Goal: Transaction & Acquisition: Obtain resource

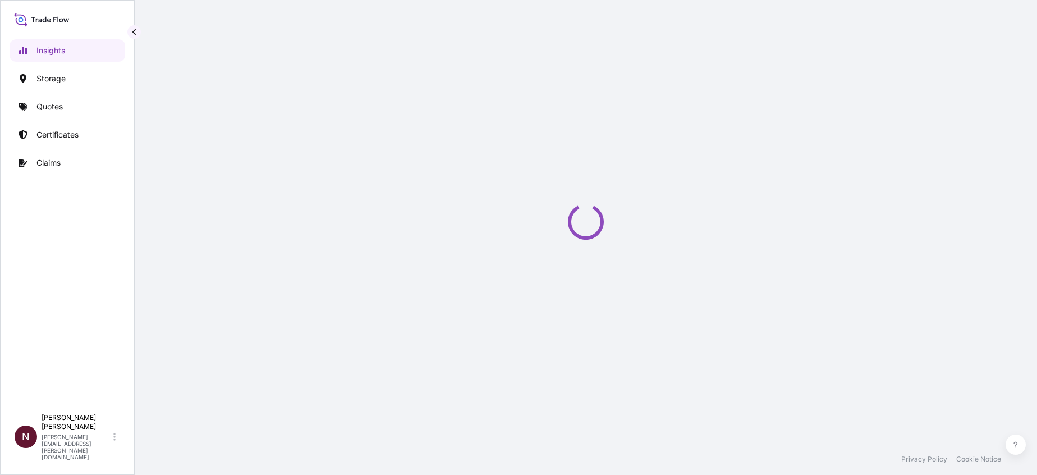
select select "2025"
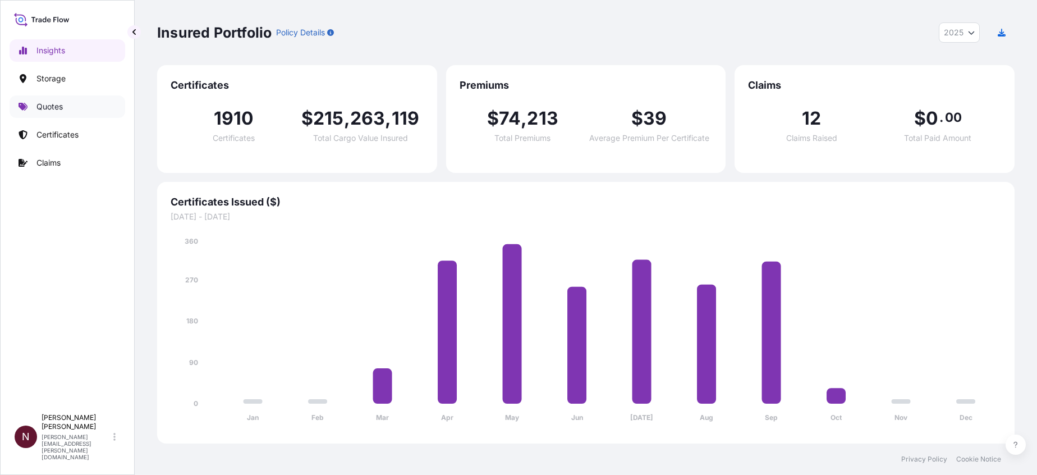
click at [43, 100] on link "Quotes" at bounding box center [68, 106] width 116 height 22
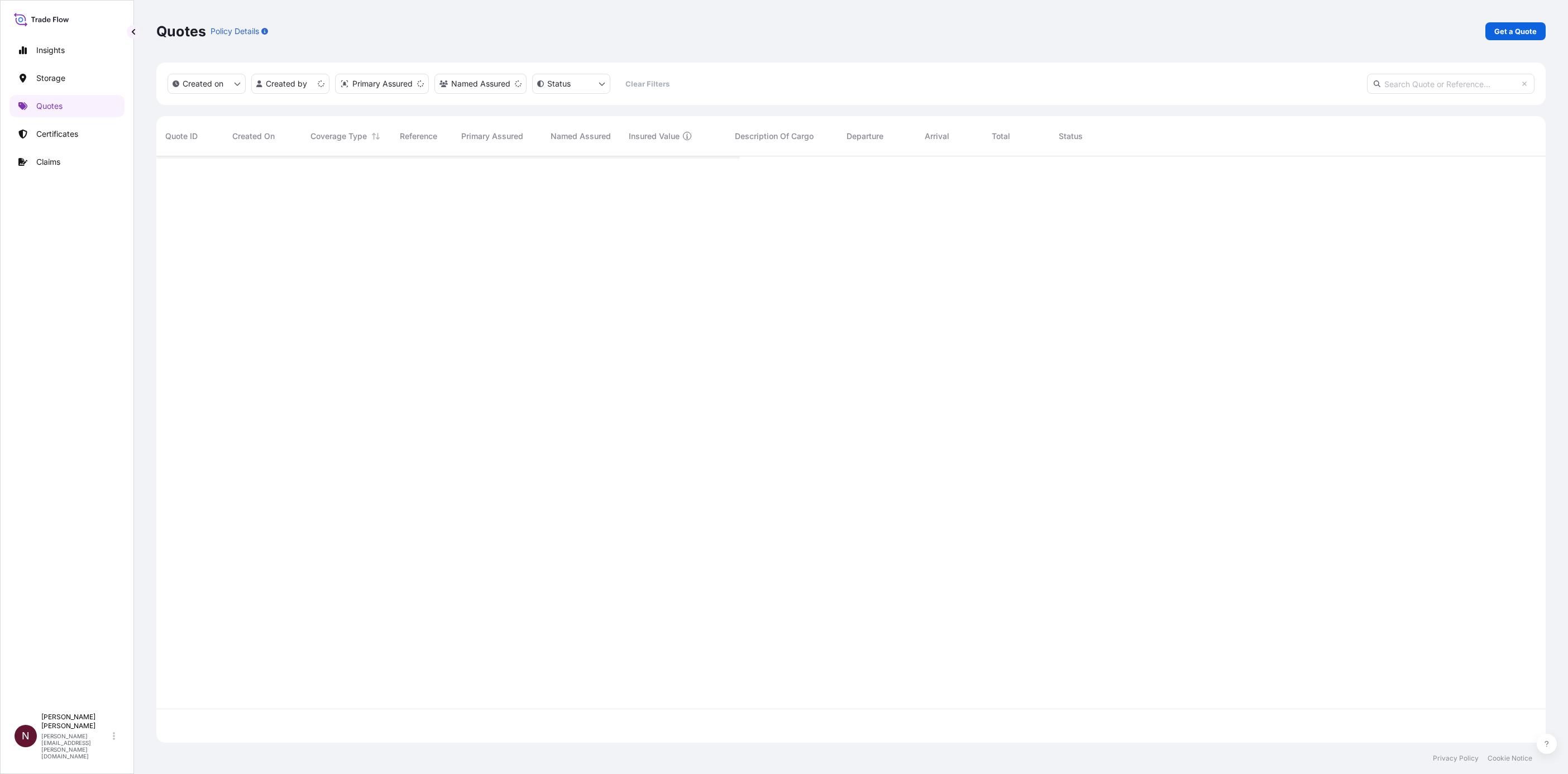
scroll to position [580, 1376]
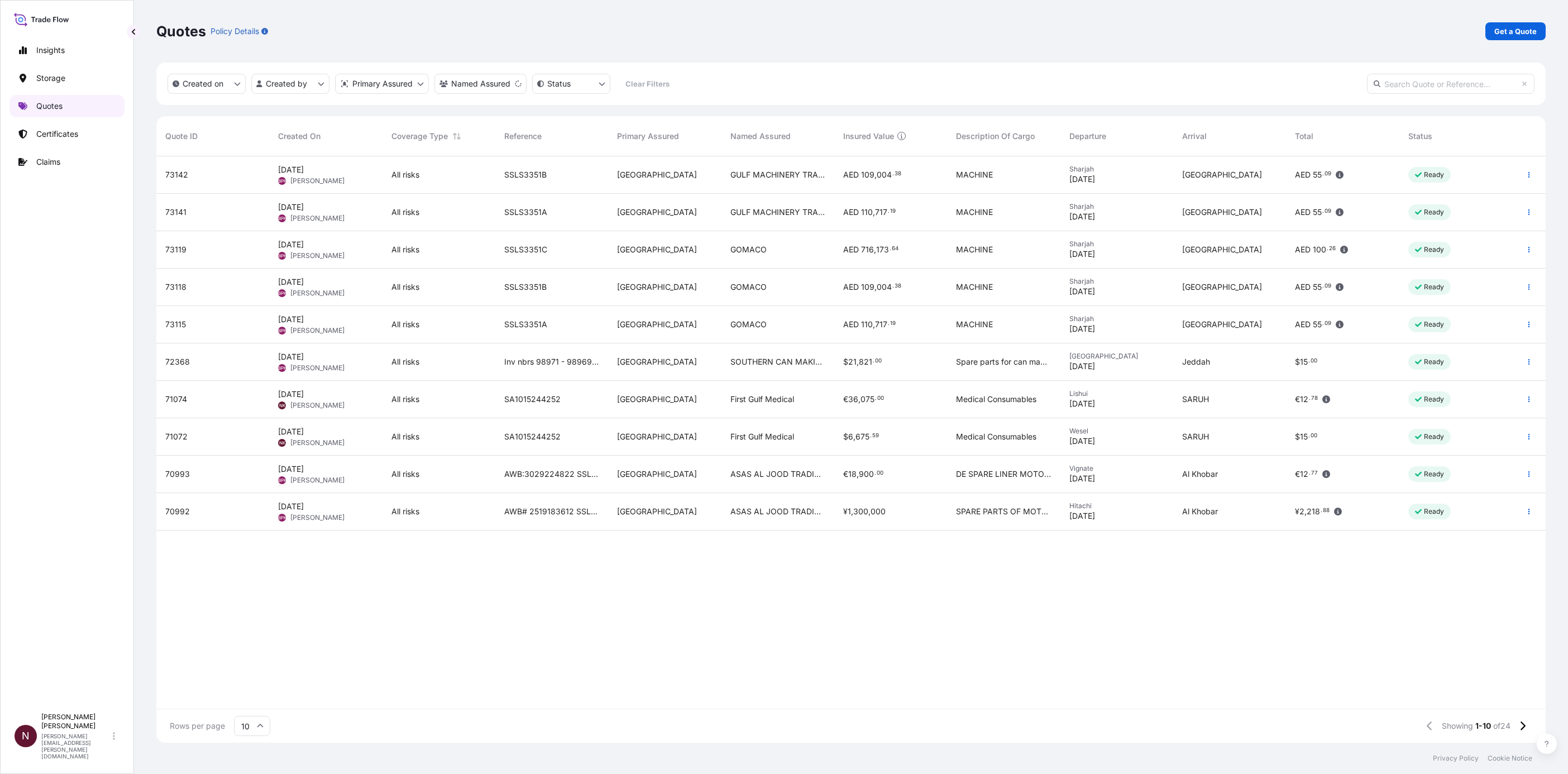
click at [44, 108] on p "Quotes" at bounding box center [49, 106] width 26 height 11
click at [1031, 43] on div "Quotes Policy Details Get a Quote" at bounding box center [850, 31] width 1389 height 63
click at [1031, 38] on link "Get a Quote" at bounding box center [1515, 31] width 61 height 18
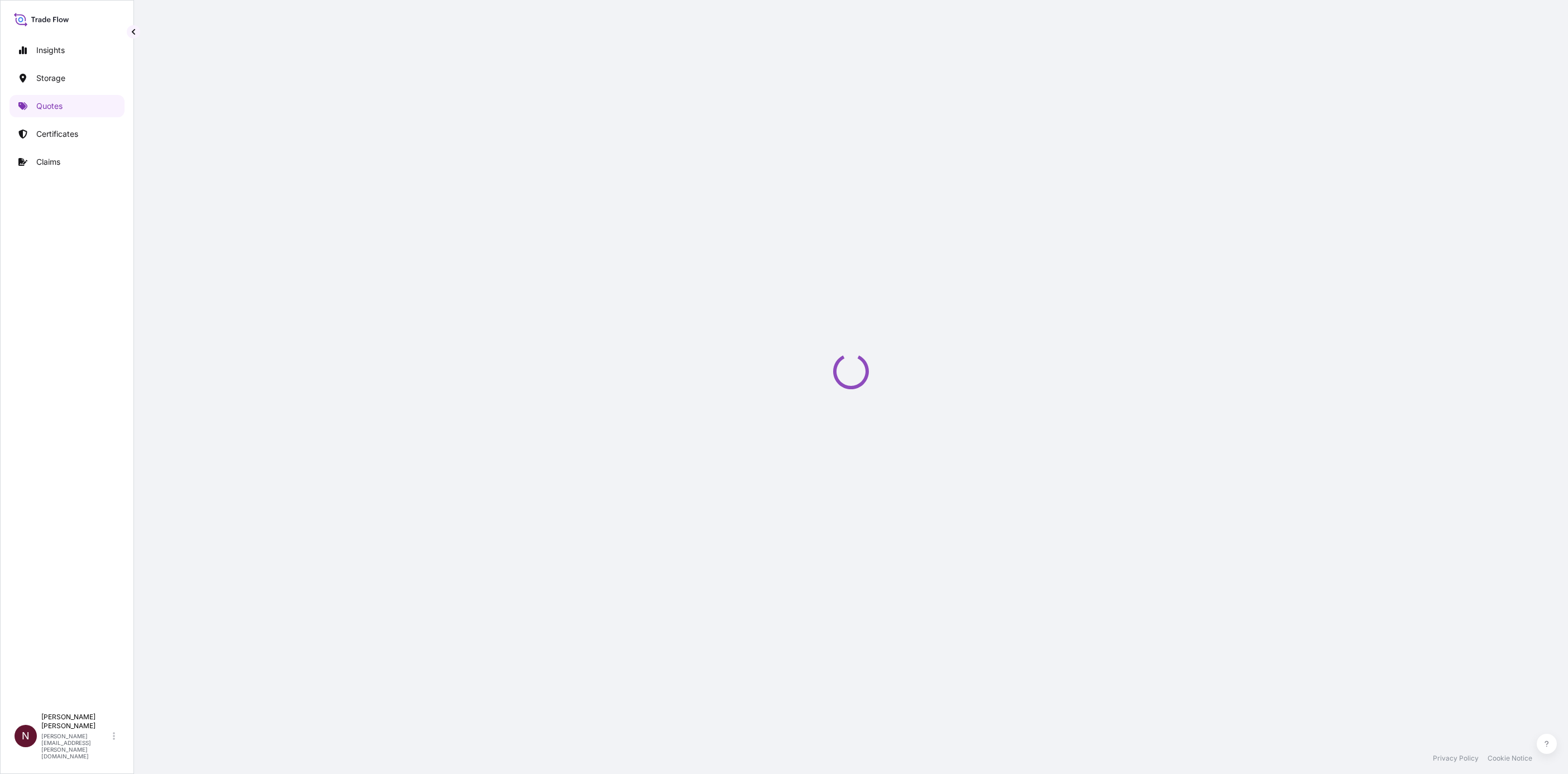
select select "Water"
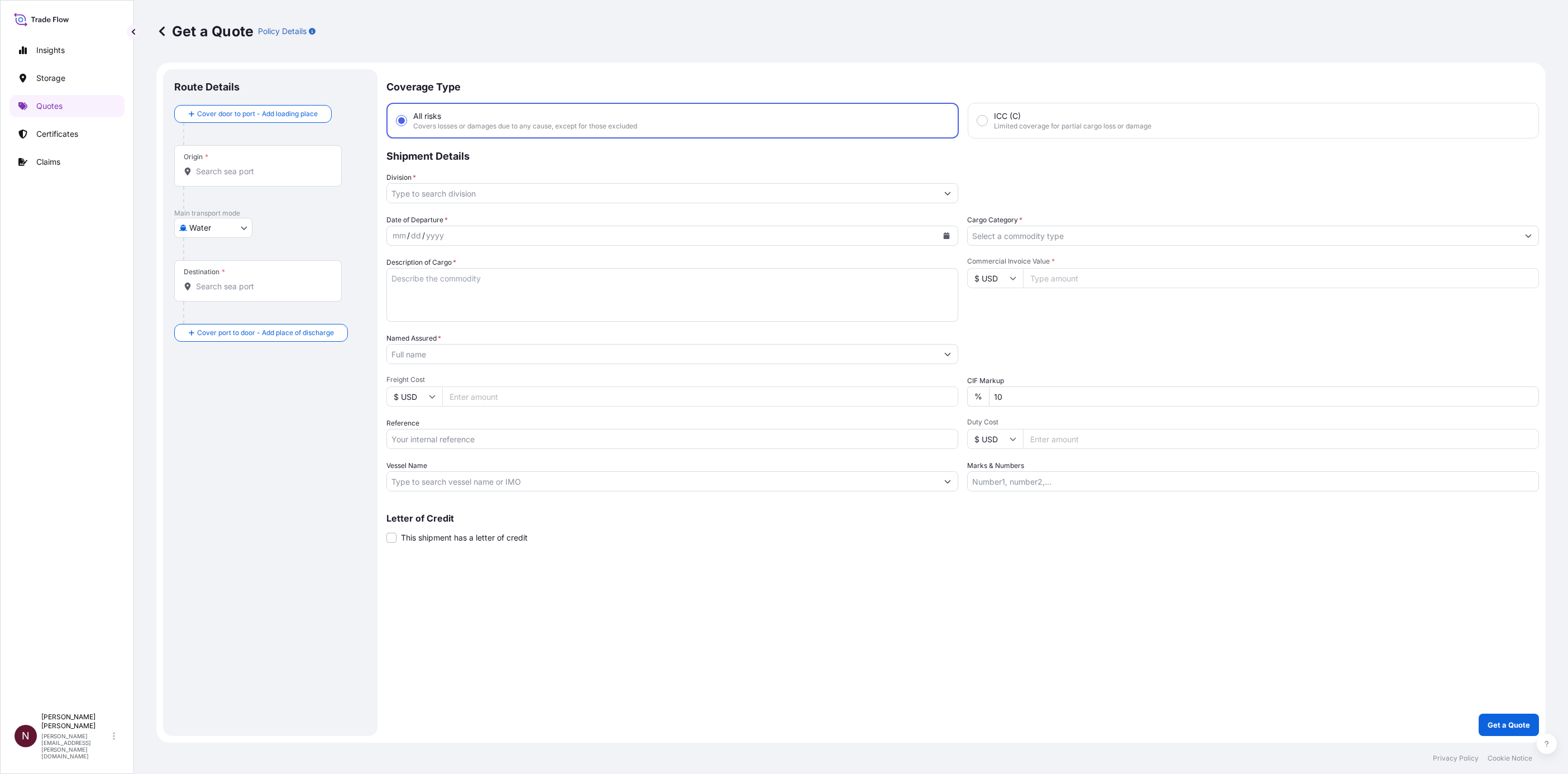
click at [241, 176] on input "Origin *" at bounding box center [262, 171] width 131 height 11
click at [242, 213] on span "Any port in this location" at bounding box center [243, 216] width 62 height 11
type input "[GEOGRAPHIC_DATA]"
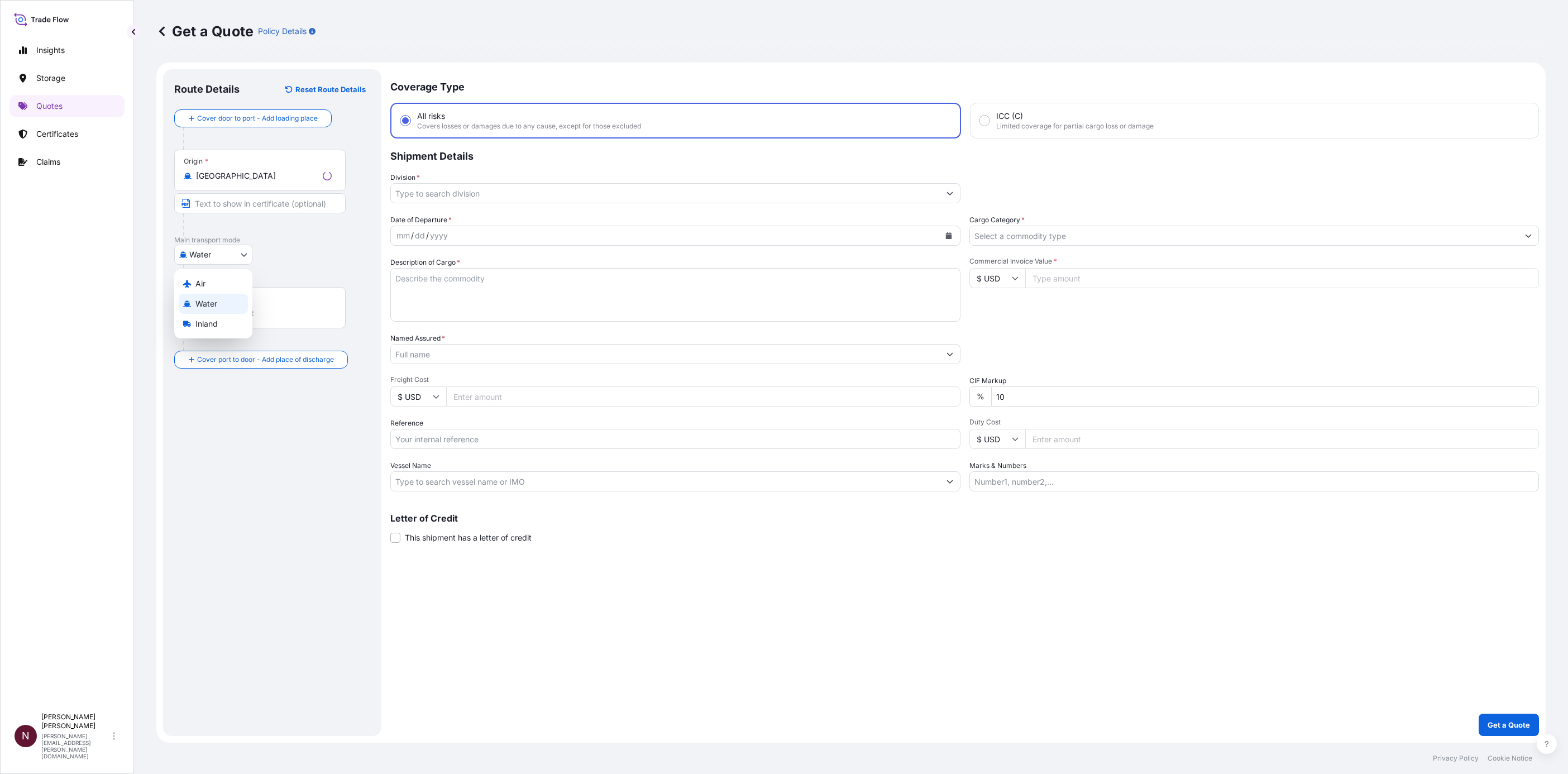
click at [214, 249] on body "0 options available. 2 options available. Insights Storage Quotes Certificates …" at bounding box center [784, 387] width 1568 height 774
click at [209, 287] on div "Air" at bounding box center [213, 284] width 70 height 20
select select "Air"
click at [241, 179] on input "Origin *" at bounding box center [262, 175] width 131 height 11
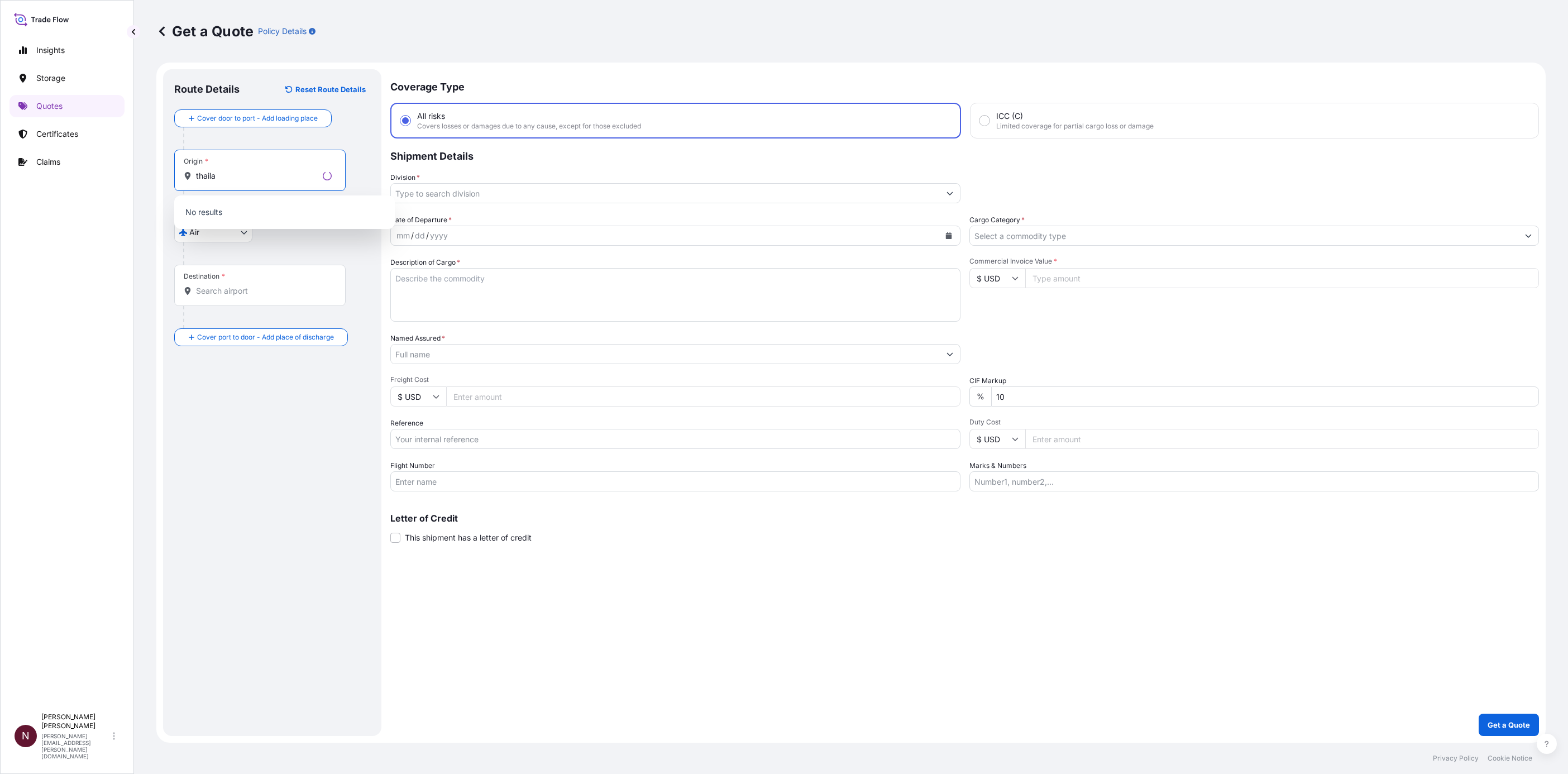
paste input "suvarnabhumi"
click at [265, 218] on span "THSIA - [GEOGRAPHIC_DATA], [GEOGRAPHIC_DATA]" at bounding box center [299, 215] width 173 height 22
type input "THSIA - [GEOGRAPHIC_DATA], [GEOGRAPHIC_DATA]"
click at [228, 307] on div "Destination *" at bounding box center [260, 308] width 171 height 42
click at [228, 308] on input "Destination *" at bounding box center [264, 313] width 135 height 11
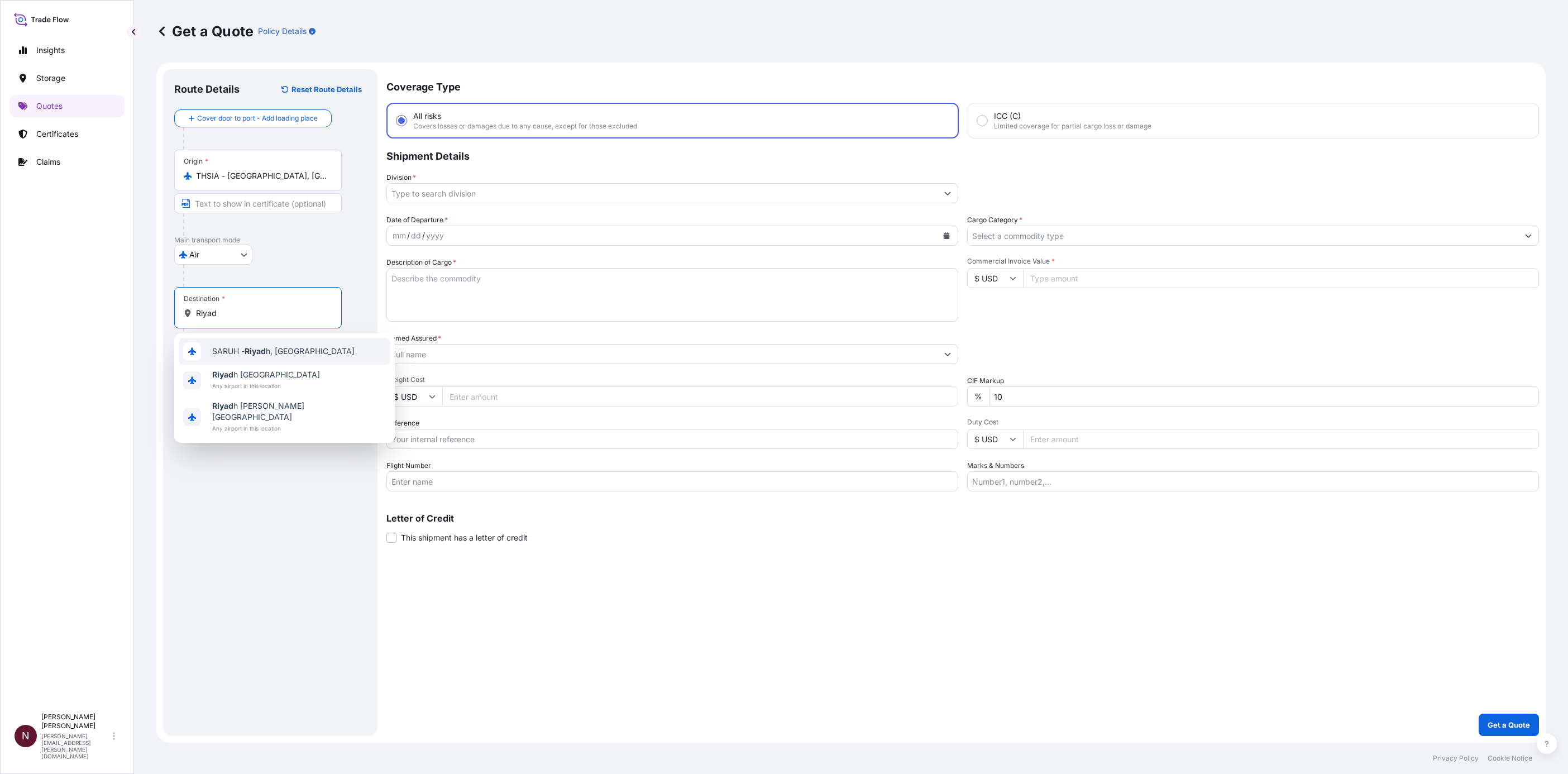
click at [235, 358] on div "SARUH - Riyad h, [GEOGRAPHIC_DATA]" at bounding box center [284, 351] width 212 height 27
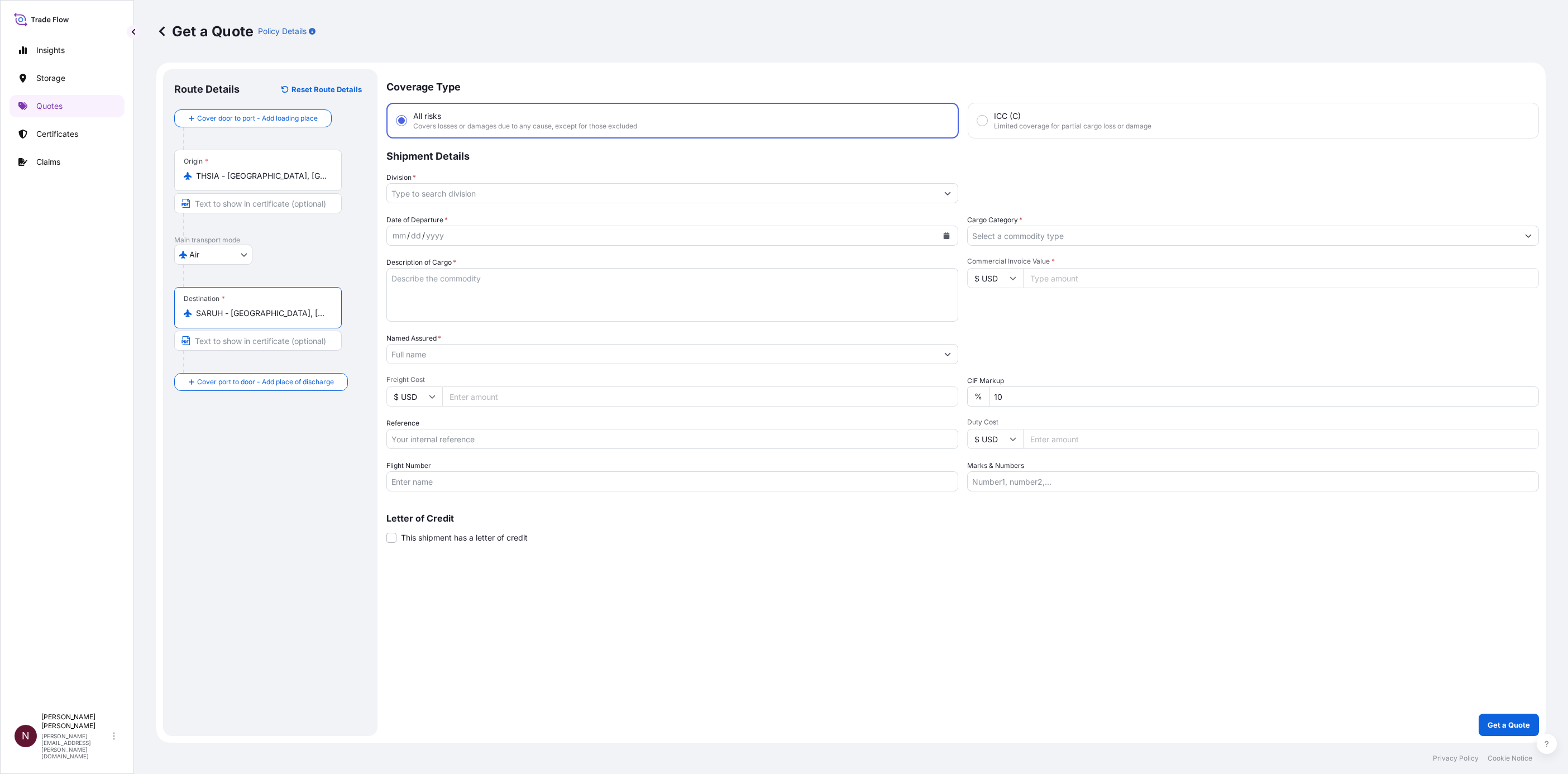
type input "SARUH - [GEOGRAPHIC_DATA], [GEOGRAPHIC_DATA]"
click at [411, 191] on input "Division *" at bounding box center [662, 193] width 551 height 20
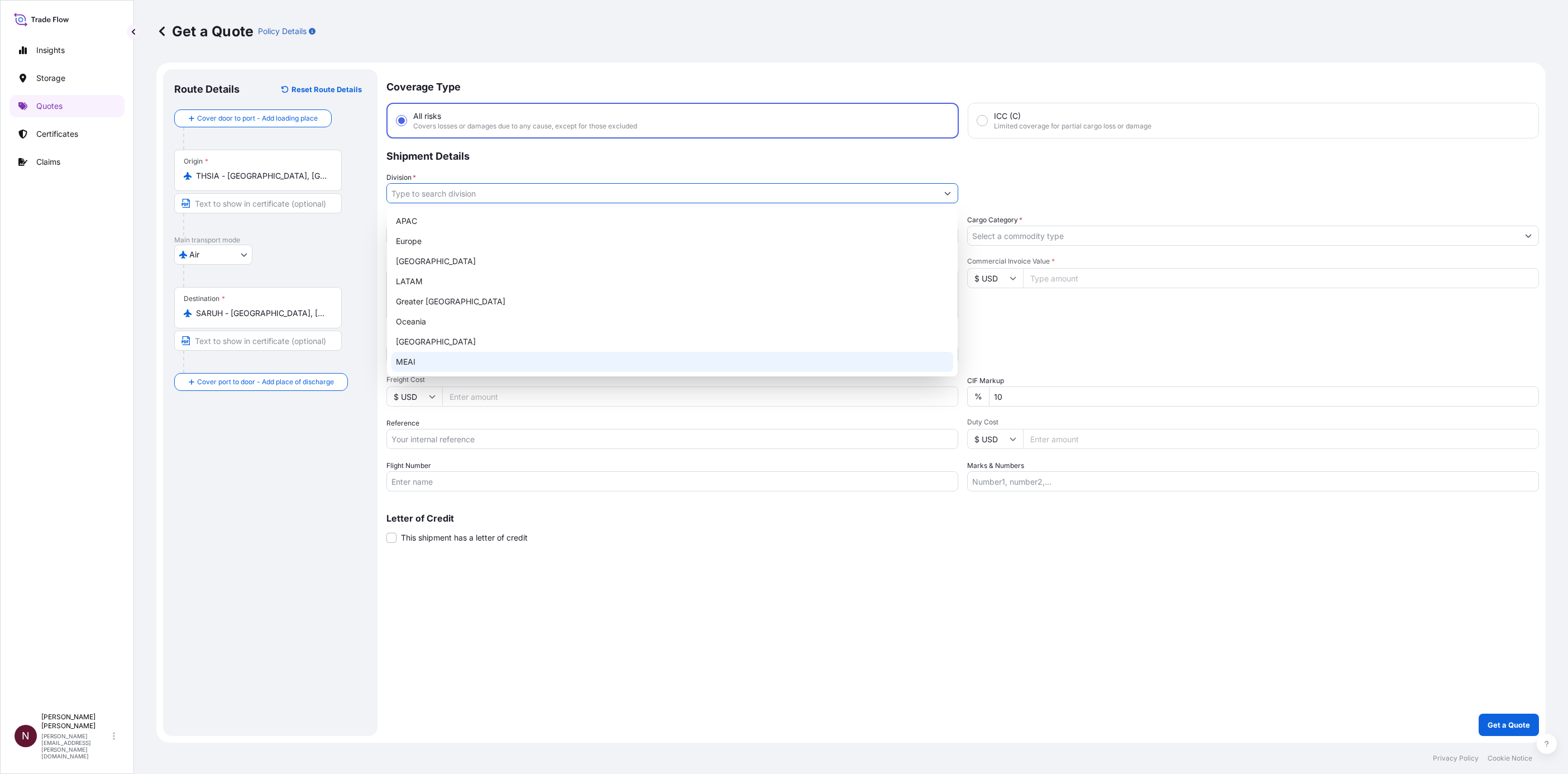
click at [412, 365] on div "MEAI" at bounding box center [672, 362] width 561 height 20
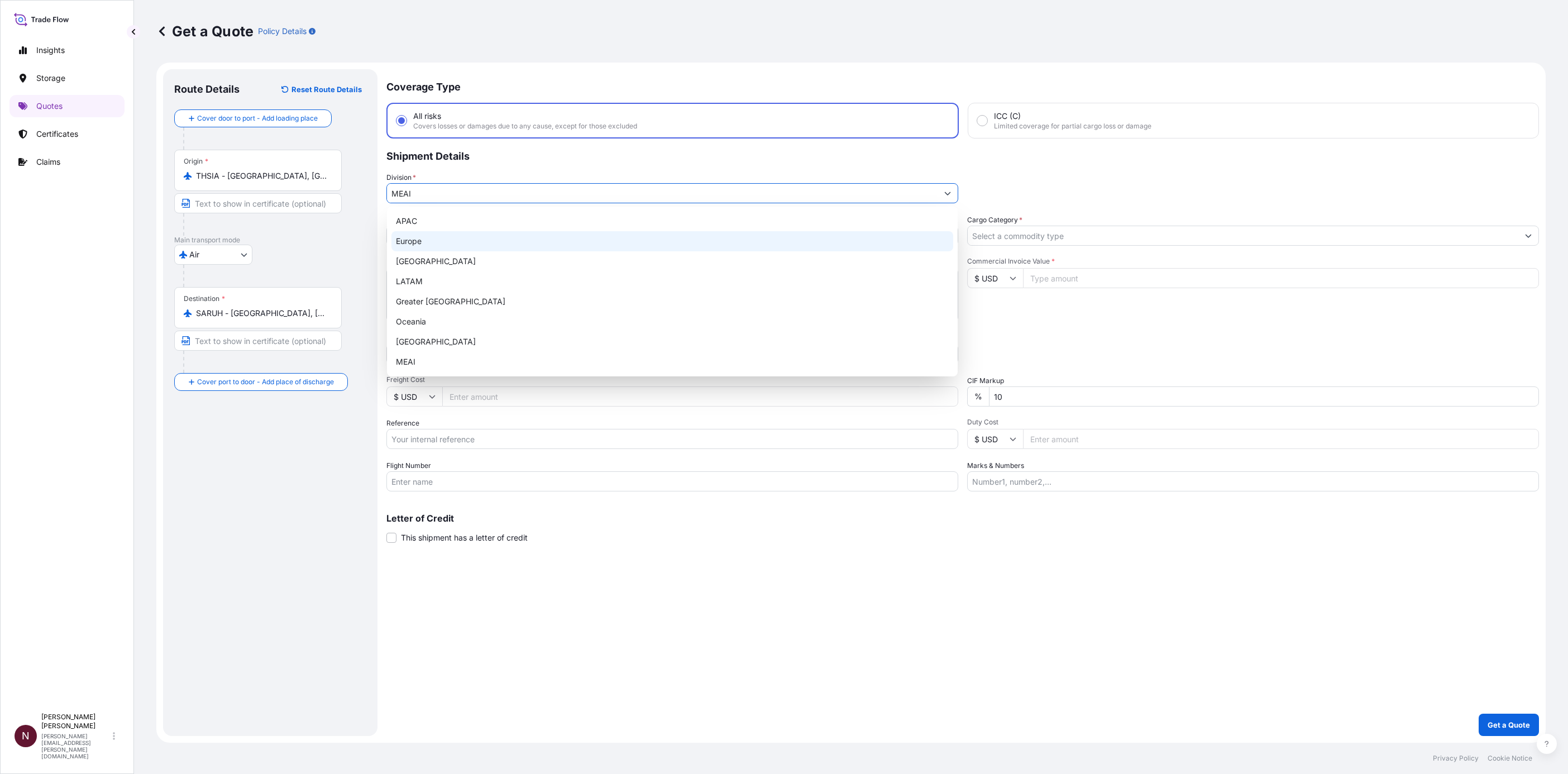
click at [942, 237] on div "Europe" at bounding box center [672, 241] width 561 height 20
type input "Europe"
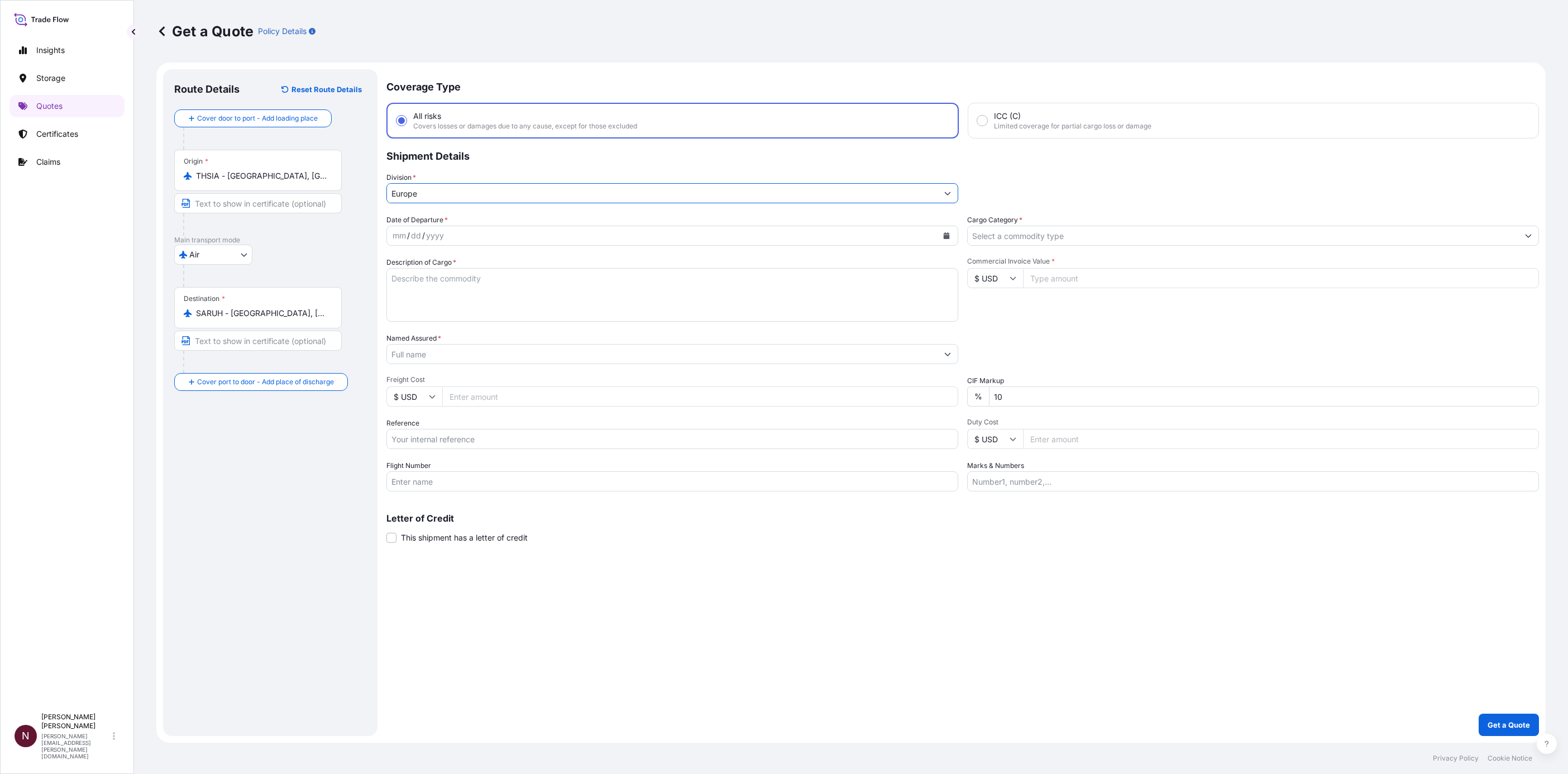
click at [950, 237] on button "Calendar" at bounding box center [947, 236] width 18 height 18
click at [510, 307] on div "3" at bounding box center [512, 308] width 20 height 20
click at [1008, 228] on input "Cargo Category *" at bounding box center [1242, 236] width 551 height 20
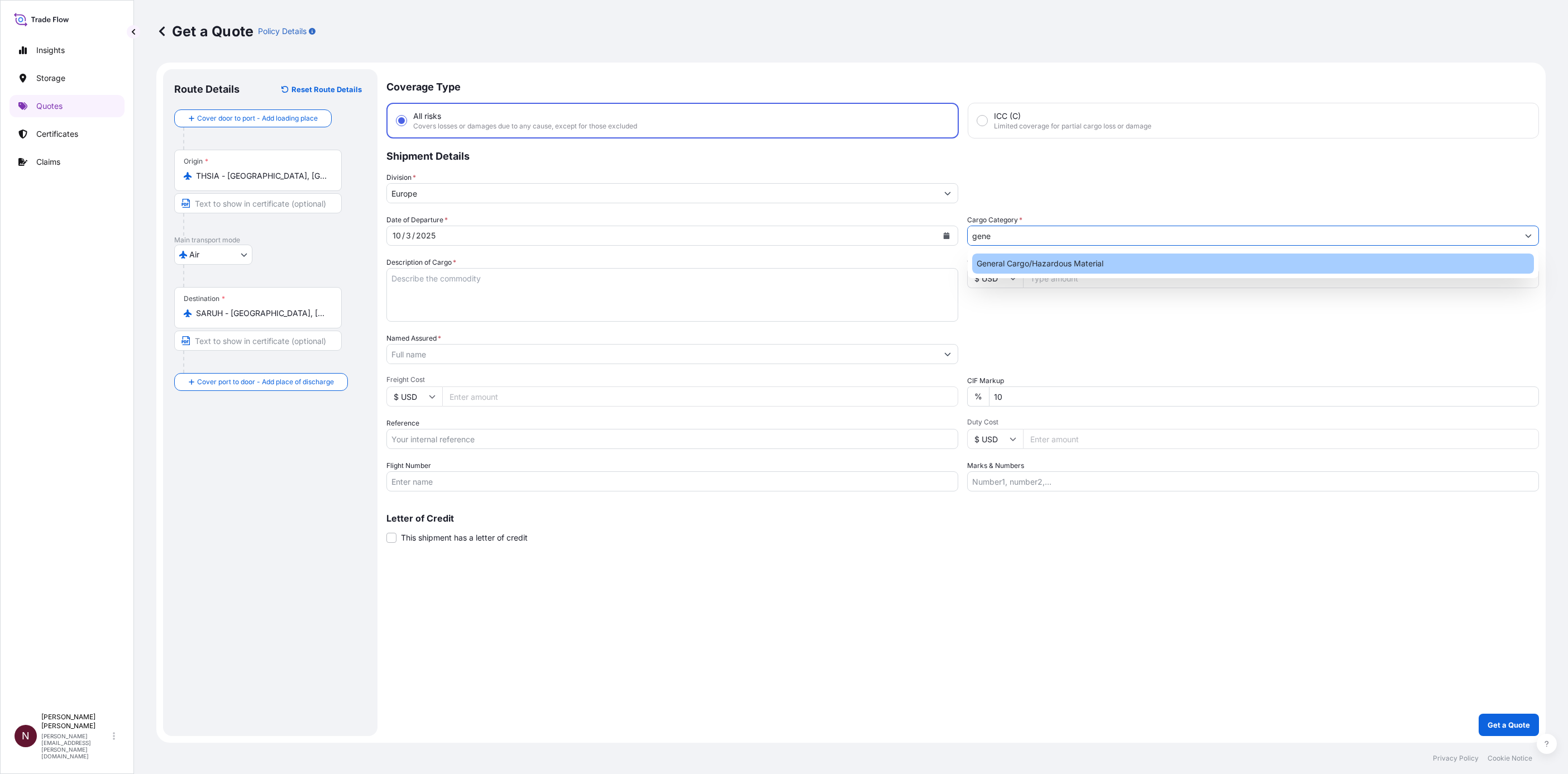
click at [1009, 265] on div "General Cargo/Hazardous Material" at bounding box center [1252, 264] width 561 height 20
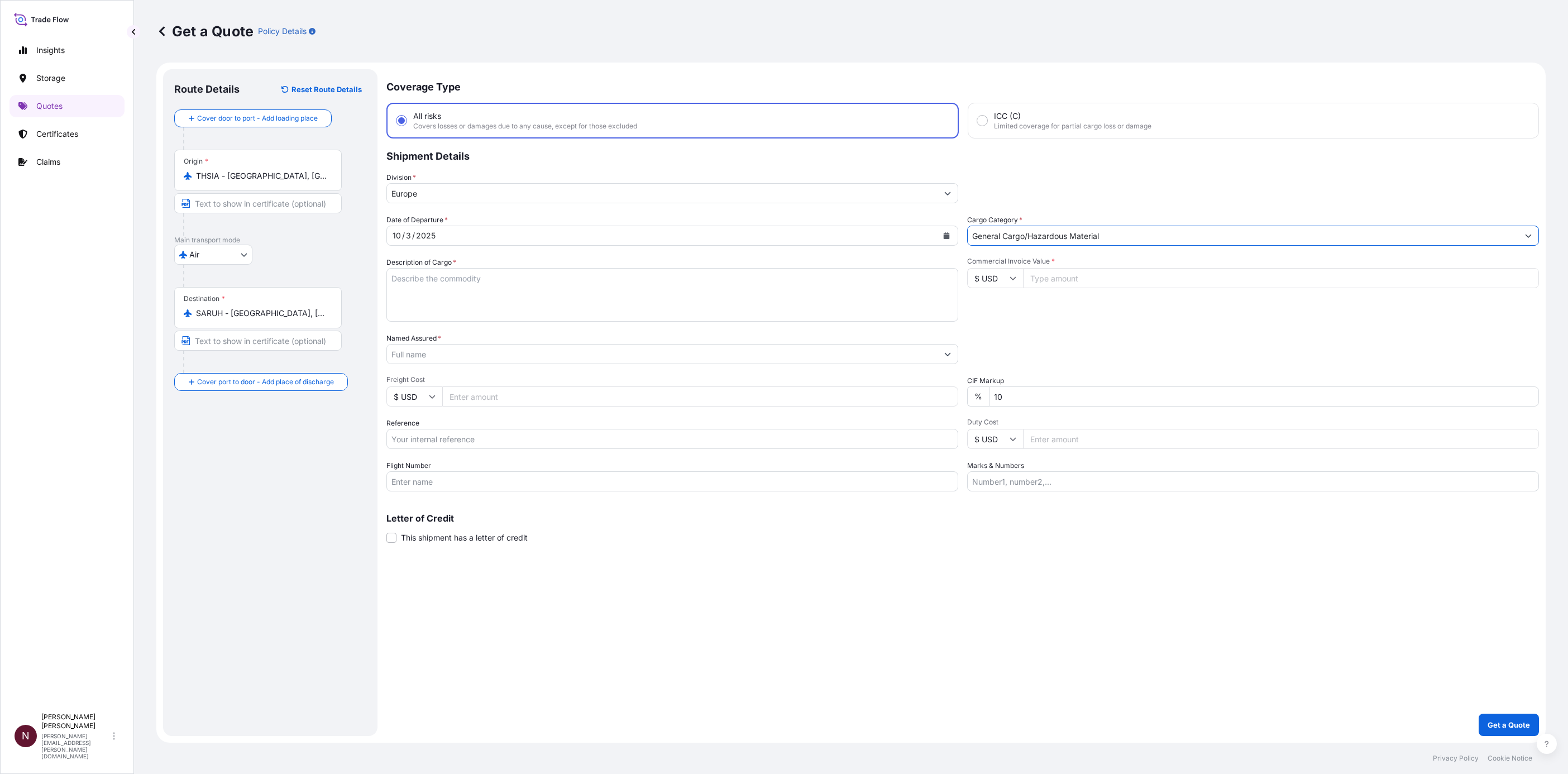
type input "General Cargo/Hazardous Material"
click at [1024, 278] on input "Commercial Invoice Value *" at bounding box center [1281, 278] width 516 height 20
click at [1031, 275] on input "Commercial Invoice Value *" at bounding box center [1281, 278] width 516 height 20
paste input "182314.80"
type input "182314.80"
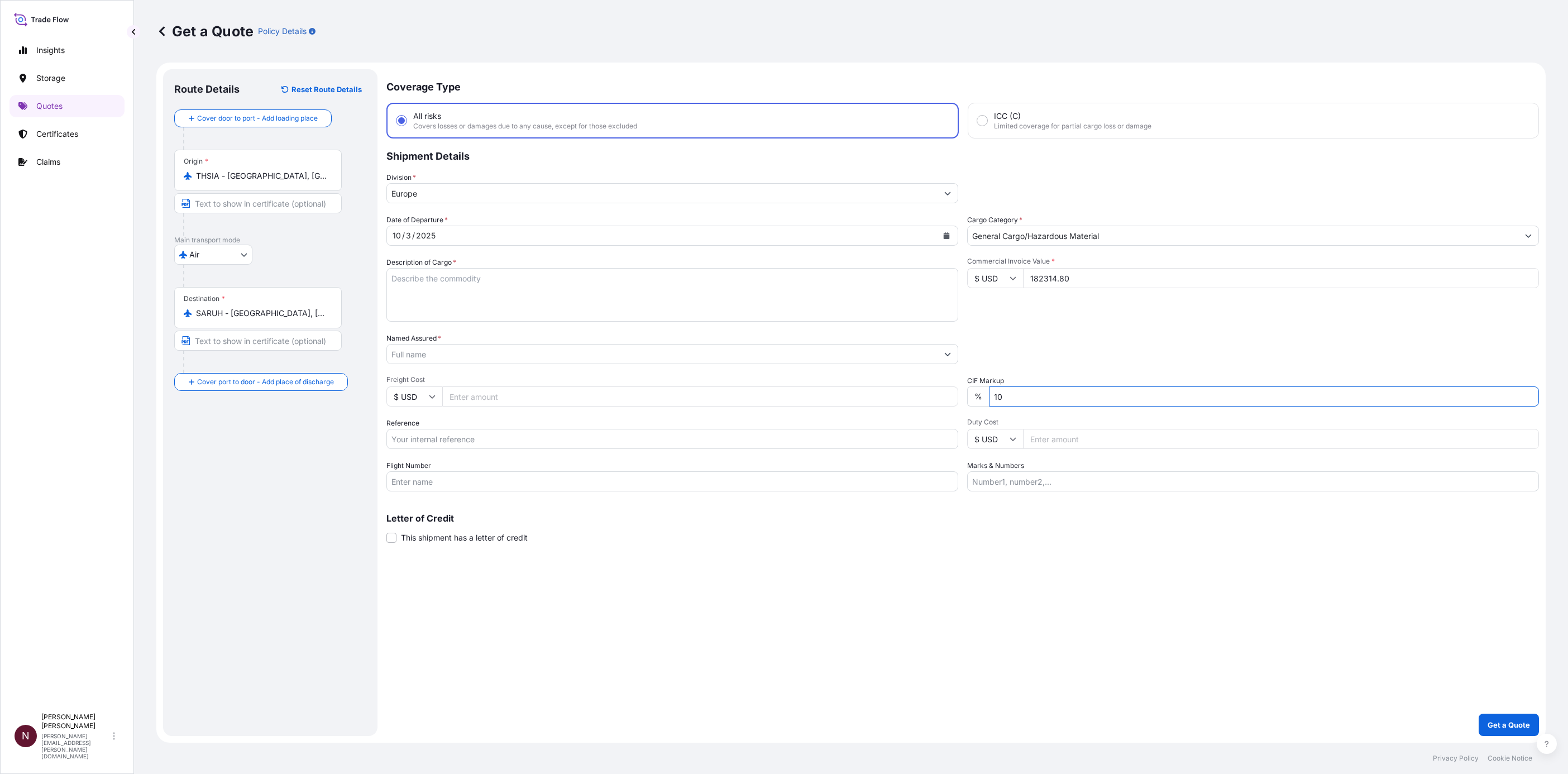
drag, startPoint x: 1015, startPoint y: 386, endPoint x: 989, endPoint y: 387, distance: 26.0
click at [989, 387] on input "10" at bounding box center [1263, 396] width 550 height 20
click at [435, 299] on textarea "Description of Cargo *" at bounding box center [672, 295] width 571 height 54
click at [423, 301] on textarea "Description of Cargo *" at bounding box center [672, 295] width 571 height 54
paste textarea "[MEDICAL_DATA] STRIPS"
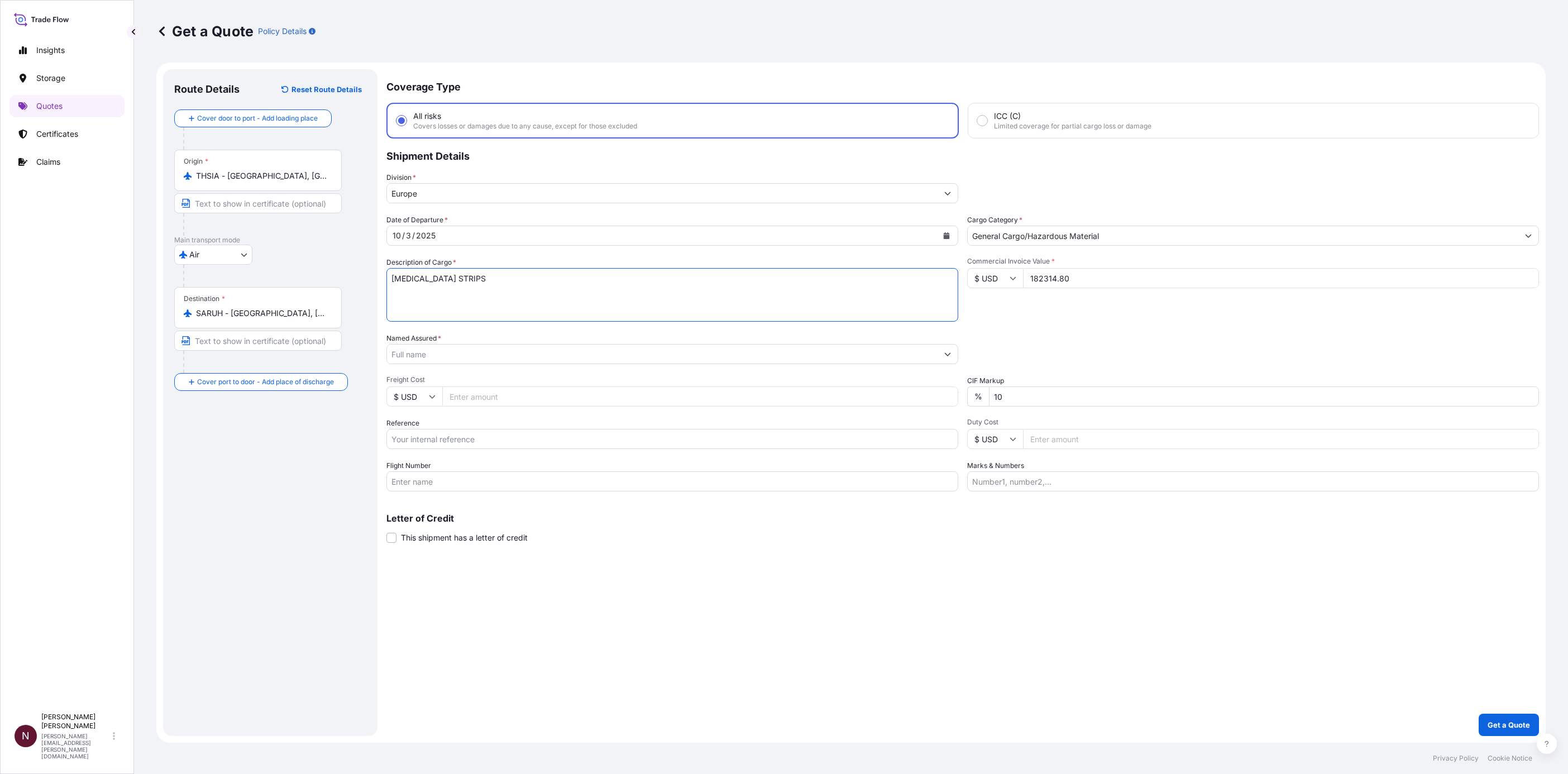
type textarea "[MEDICAL_DATA] STRIPS"
click at [456, 450] on div "Date of Departure * [DATE] Cargo Category * General Cargo/Hazardous Material De…" at bounding box center [963, 353] width 1153 height 277
click at [436, 441] on input "Reference" at bounding box center [672, 439] width 571 height 20
paste input "SA1015245160"
click at [491, 438] on input "SA1015245160 //" at bounding box center [672, 439] width 571 height 20
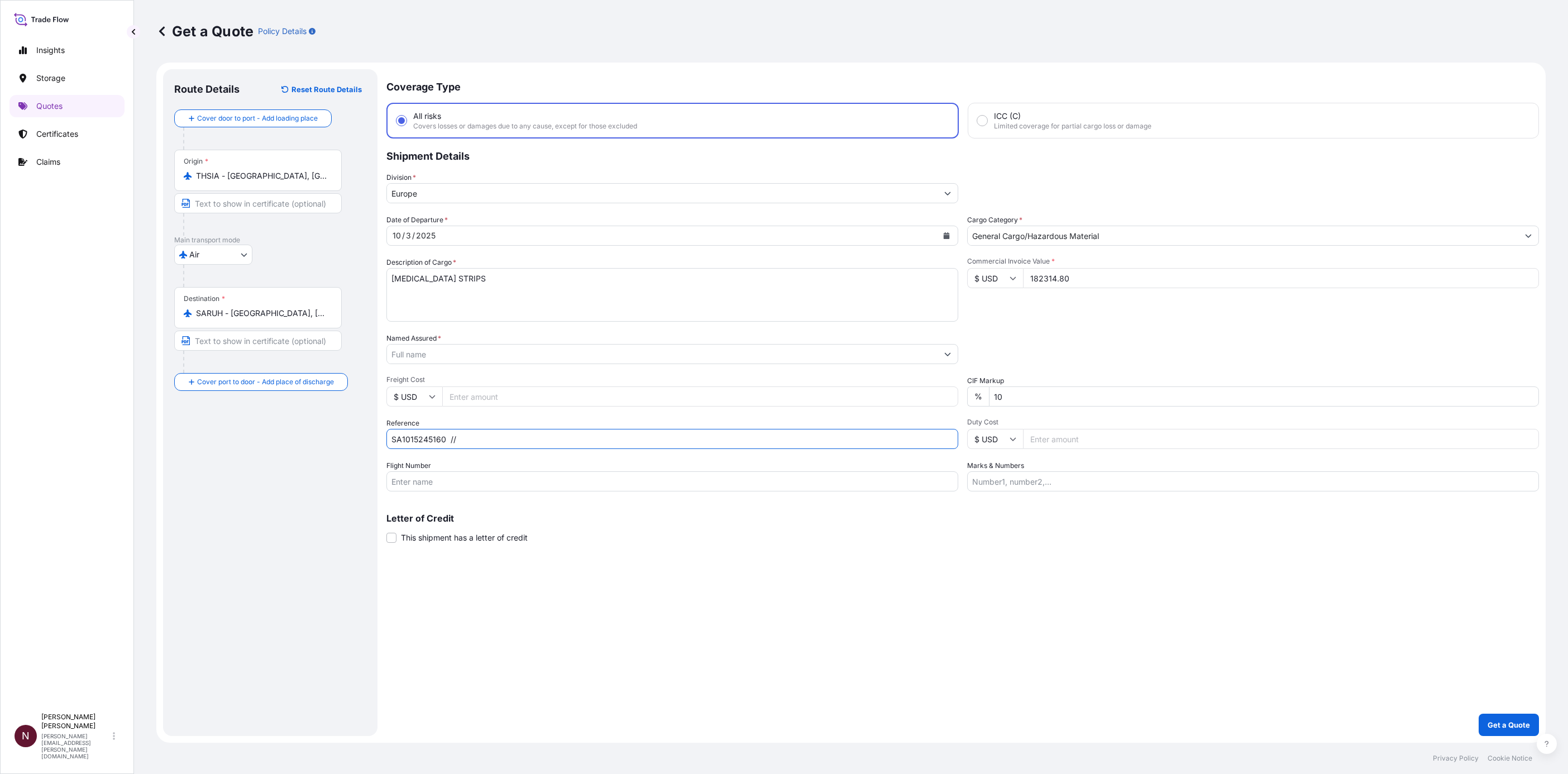
paste input "079-50686812"
type input "SA1015245160 // 079-50686812"
click at [571, 472] on div "Coverage Type All risks Covers losses or damages due to any cause, except for t…" at bounding box center [963, 403] width 1153 height 667
click at [910, 394] on div "Date of Departure * [DATE] Cargo Category * General Cargo/Hazardous Material De…" at bounding box center [963, 353] width 1153 height 277
type input "0"
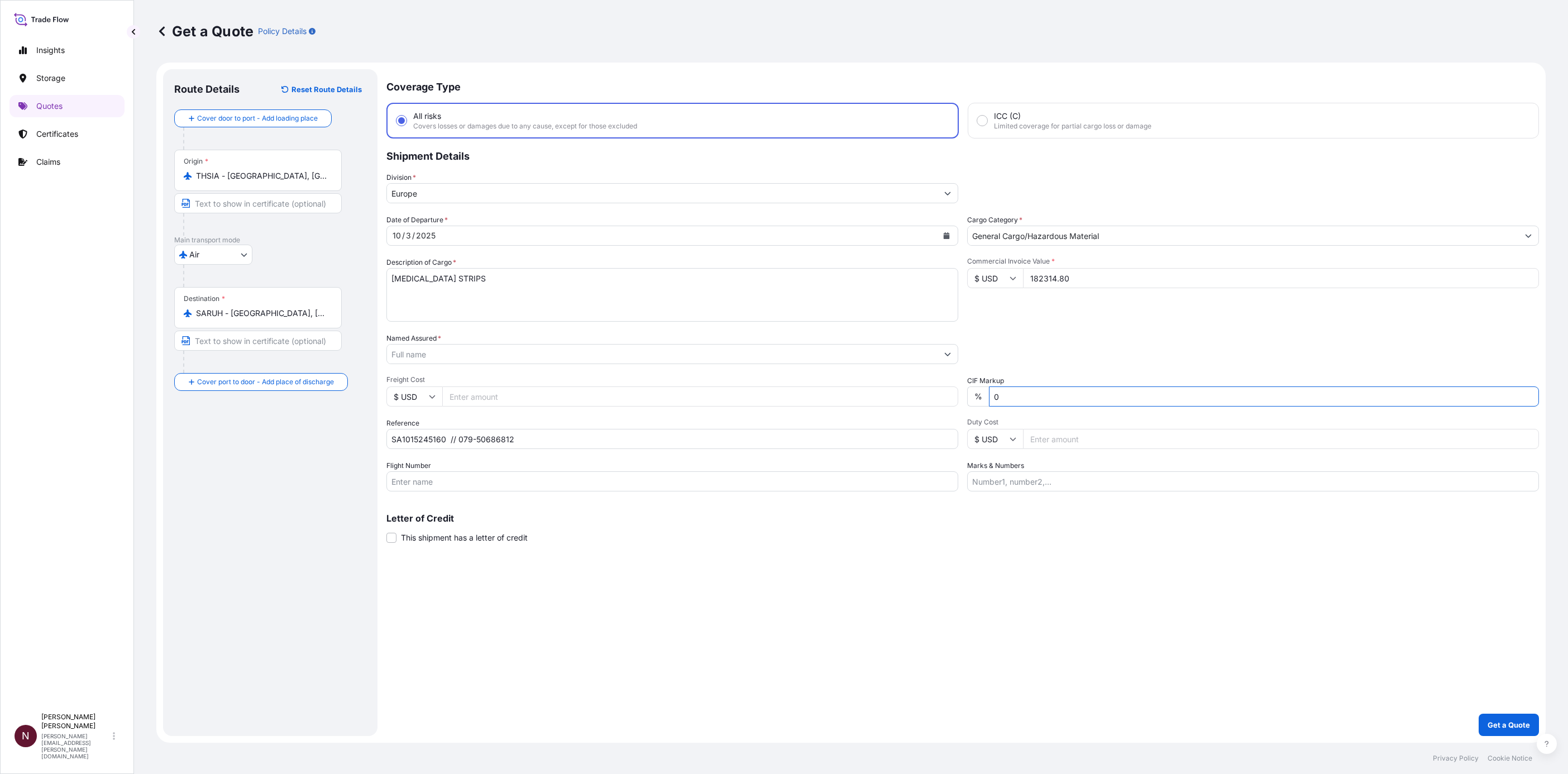
click at [1031, 282] on input "182314.80" at bounding box center [1281, 278] width 516 height 20
click at [1031, 472] on p "Get a Quote" at bounding box center [1508, 724] width 43 height 11
click at [528, 358] on input "Named Assured *" at bounding box center [662, 355] width 551 height 20
paste input "INNOVATION PIONEERS COMPANY"
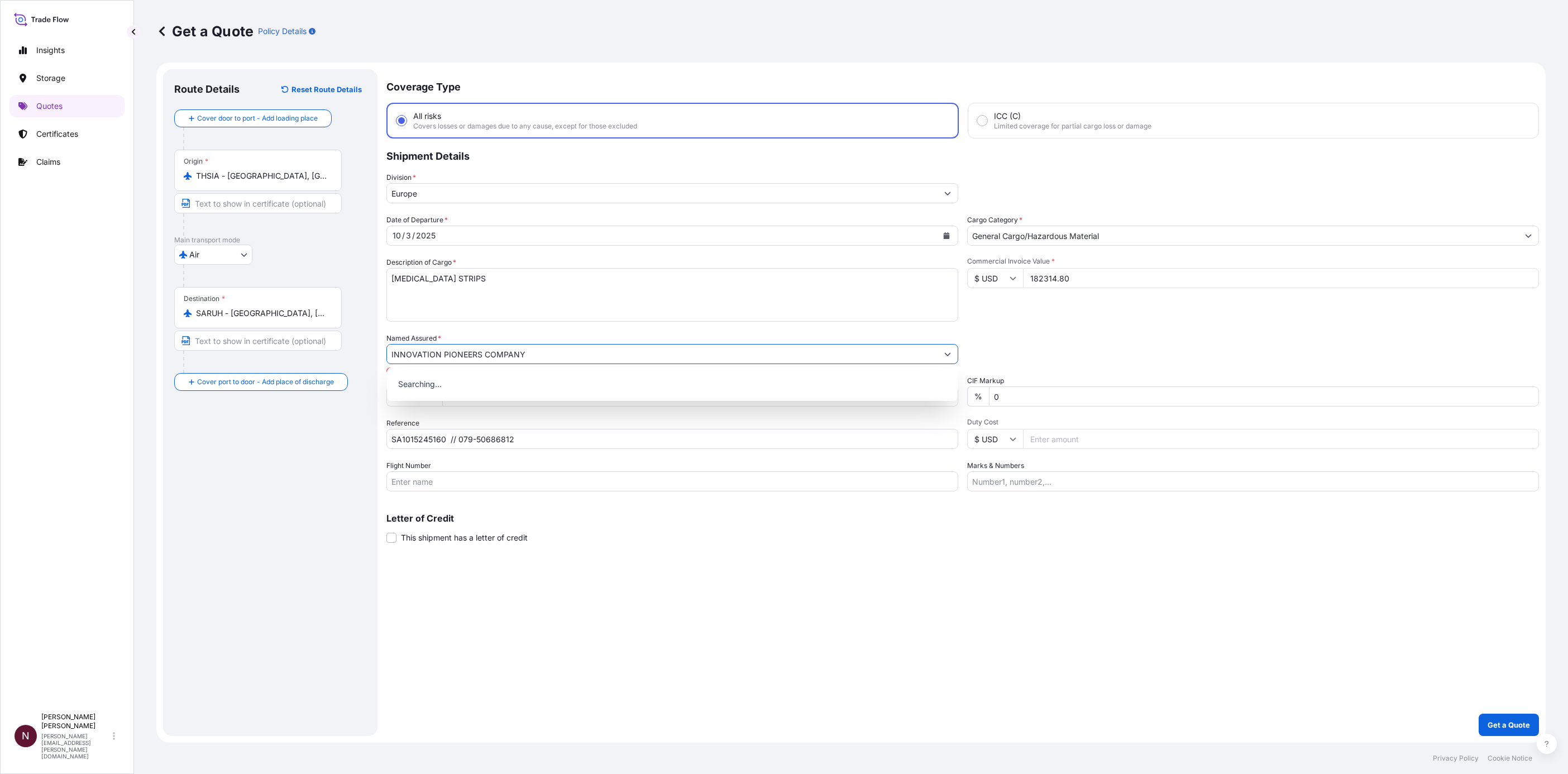
type input "INNOVATION PIONEERS COMPANY"
click at [1031, 472] on button "Get a Quote" at bounding box center [1508, 725] width 61 height 22
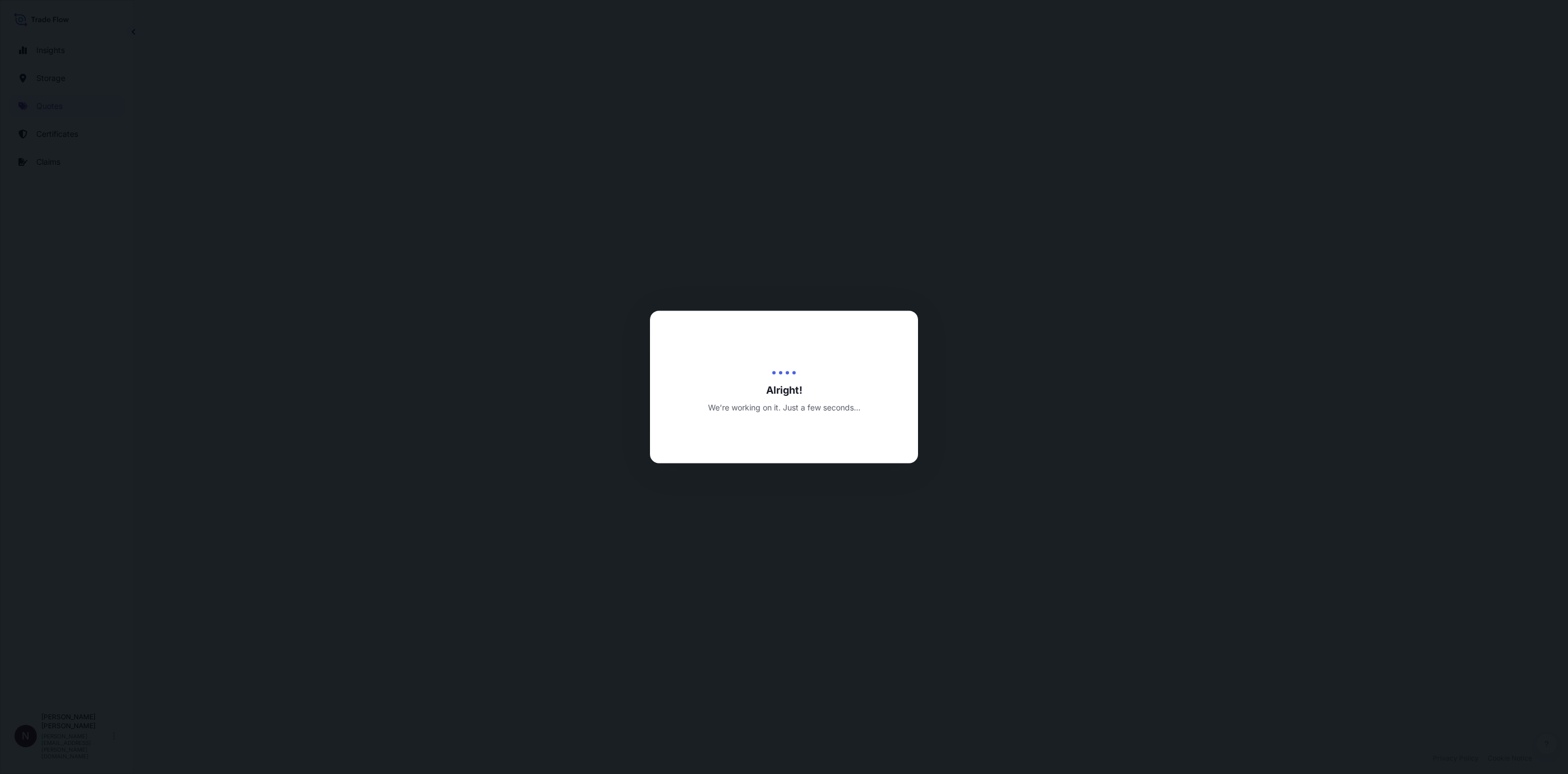
select select "Air"
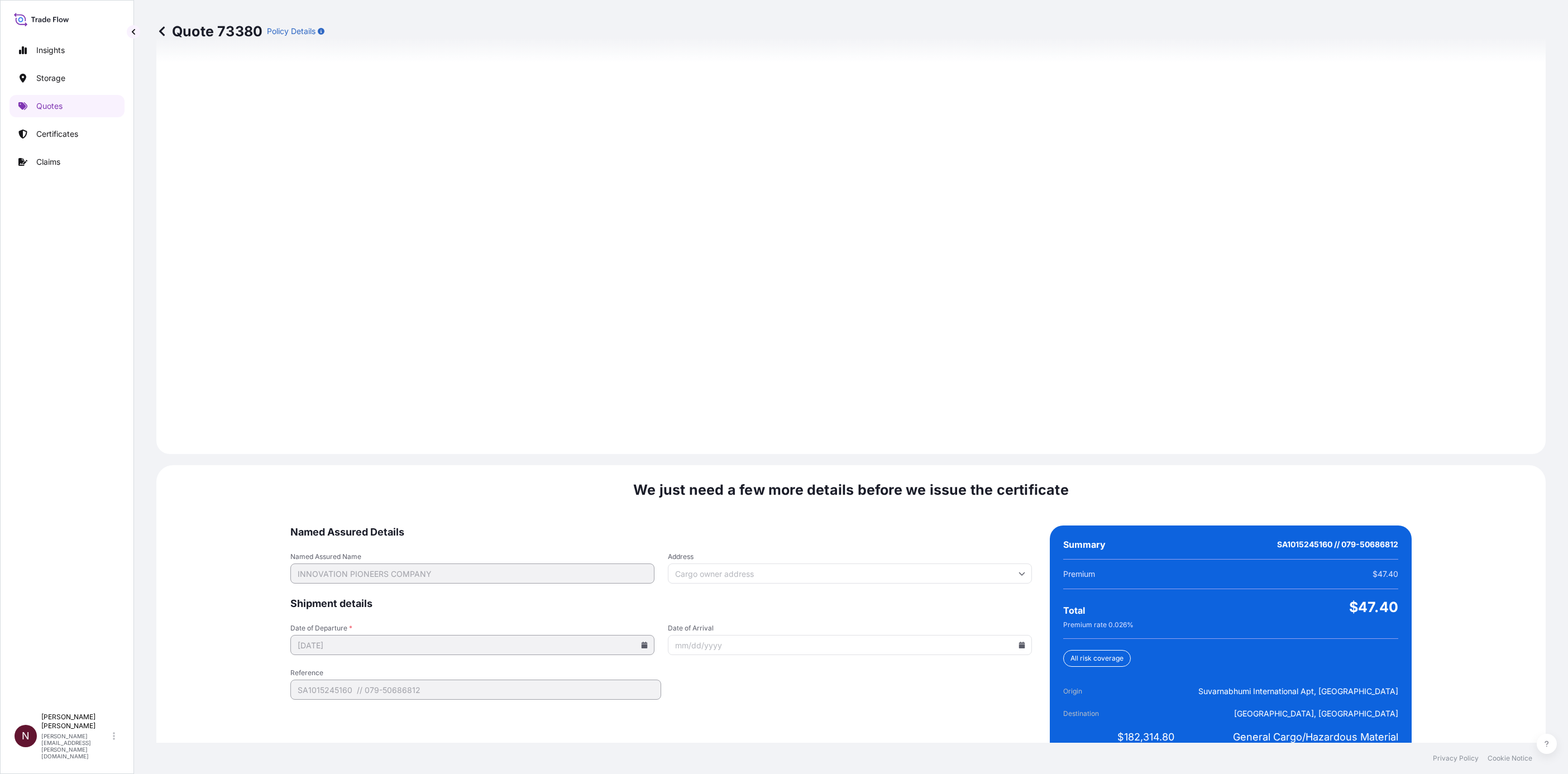
scroll to position [1333, 0]
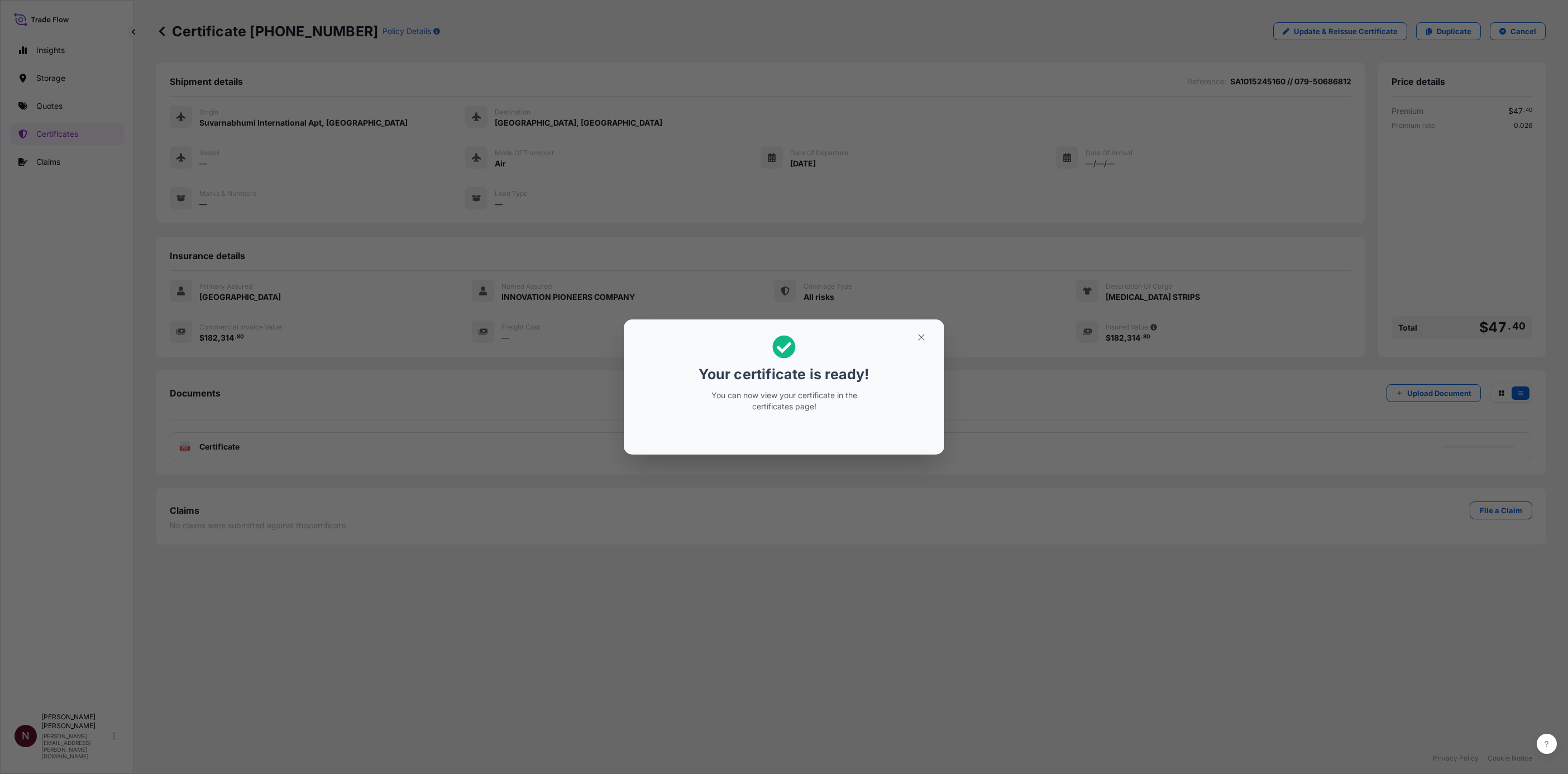
click at [925, 349] on h2 "Your certificate is ready! You can now view your certificate in the certificate…" at bounding box center [784, 374] width 303 height 91
click at [920, 341] on icon "button" at bounding box center [921, 338] width 10 height 10
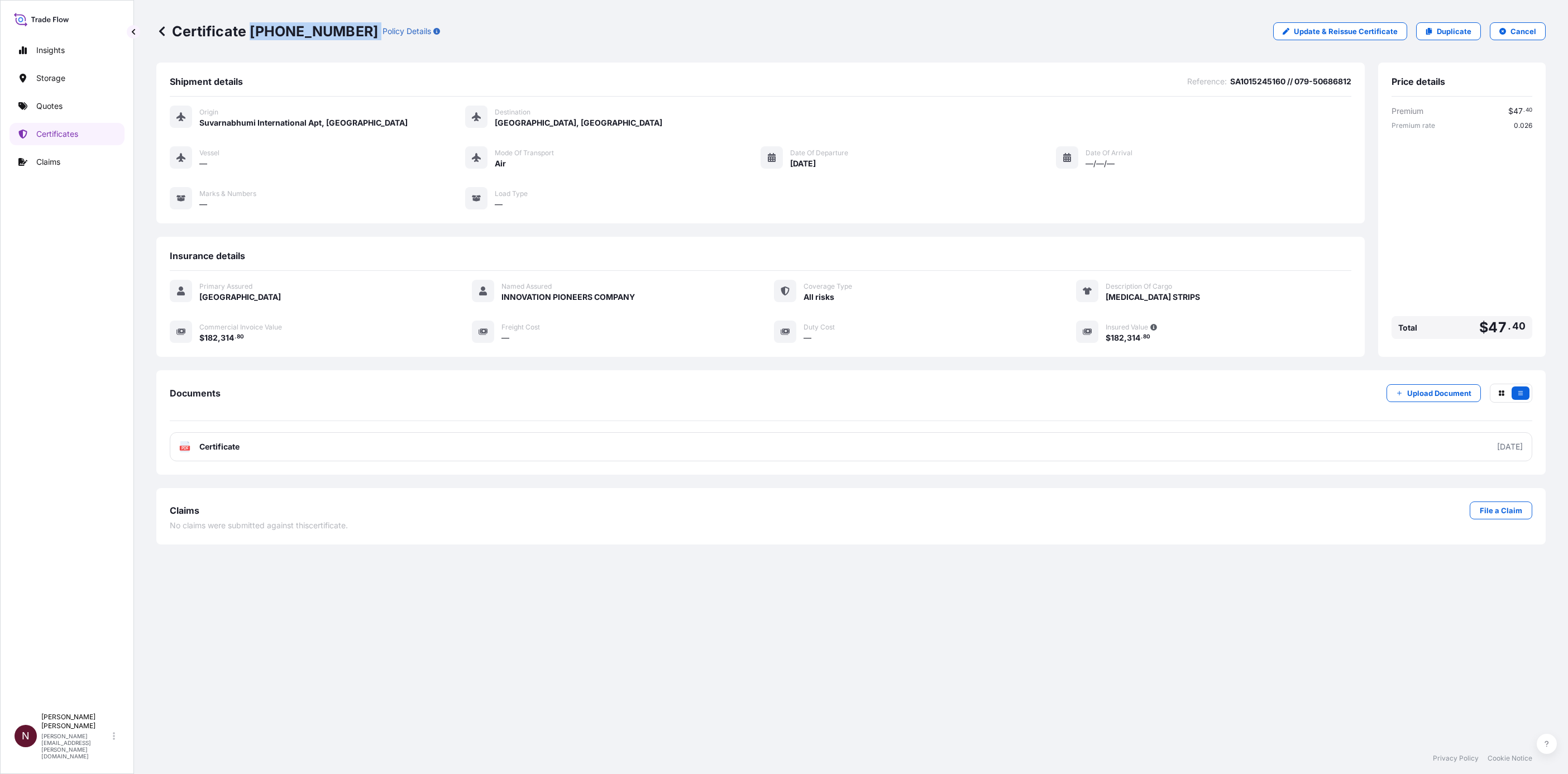
drag, startPoint x: 350, startPoint y: 30, endPoint x: 250, endPoint y: 34, distance: 100.1
click at [250, 34] on div "Certificate [PHONE_NUMBER] Policy Details" at bounding box center [298, 31] width 284 height 18
copy p "[PHONE_NUMBER]"
click at [236, 452] on div "PDF Certificate" at bounding box center [851, 446] width 1363 height 29
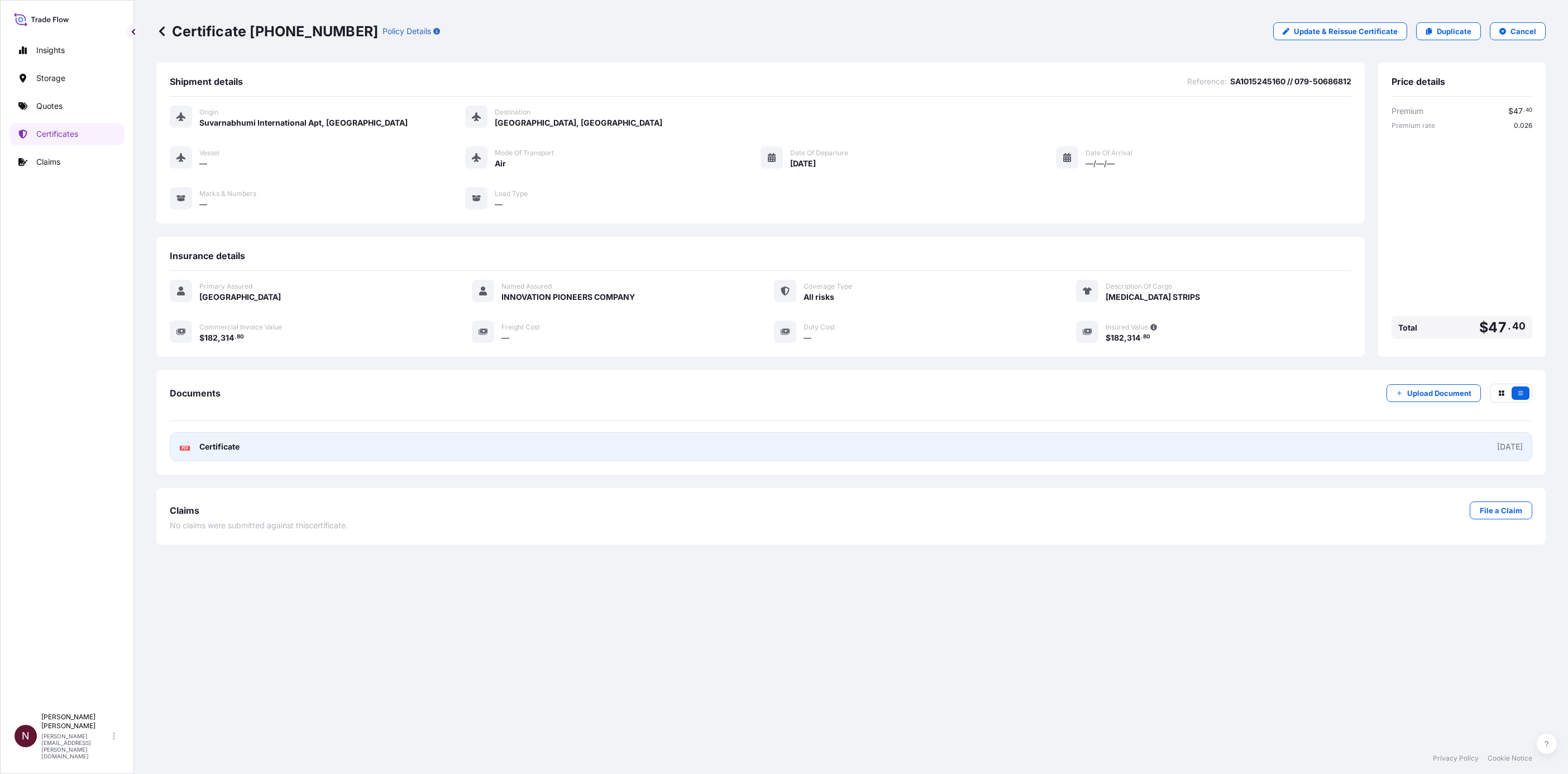
click at [218, 451] on span "Certificate" at bounding box center [219, 446] width 40 height 11
